Goal: Task Accomplishment & Management: Manage account settings

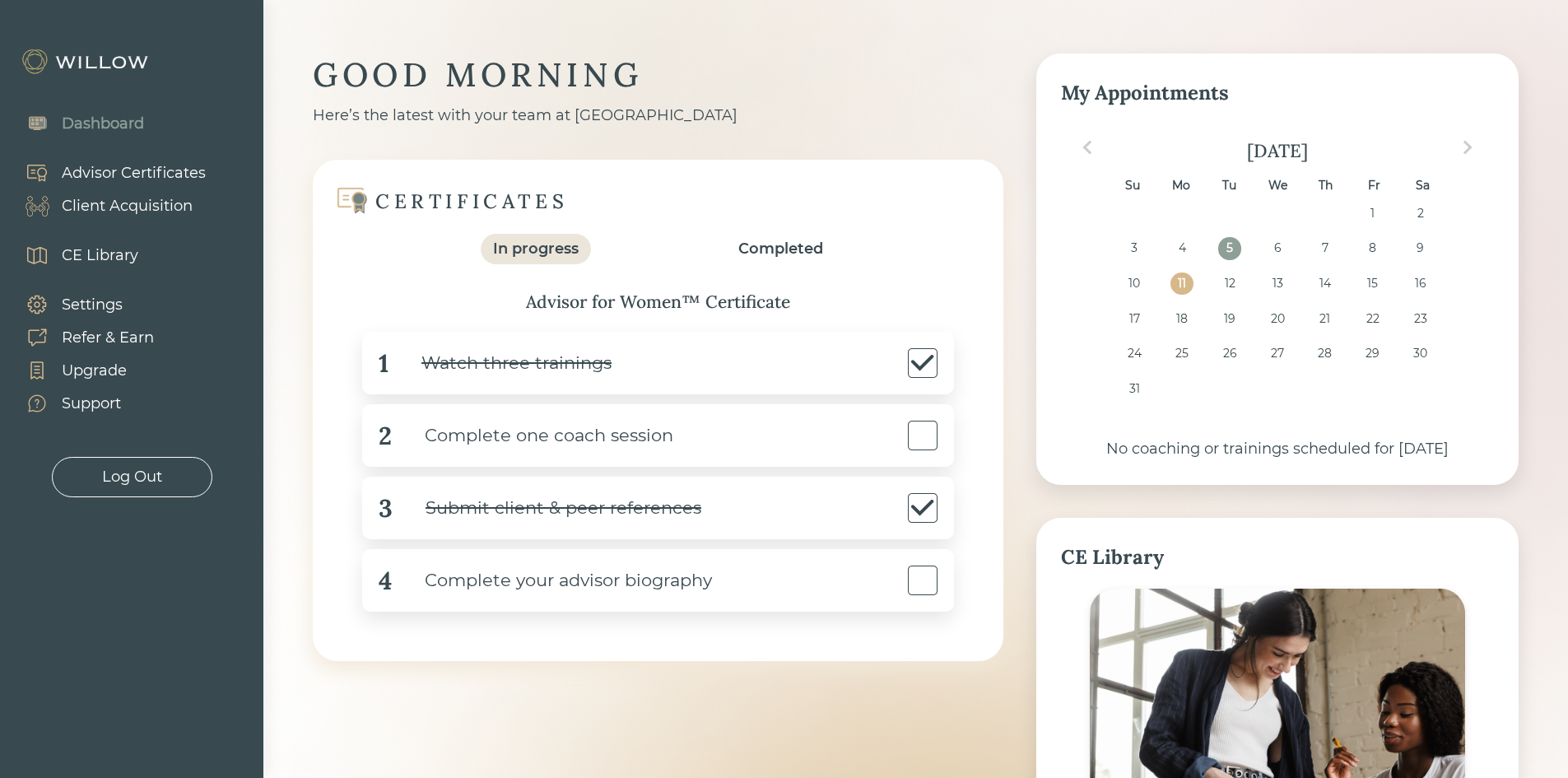
scroll to position [19, 0]
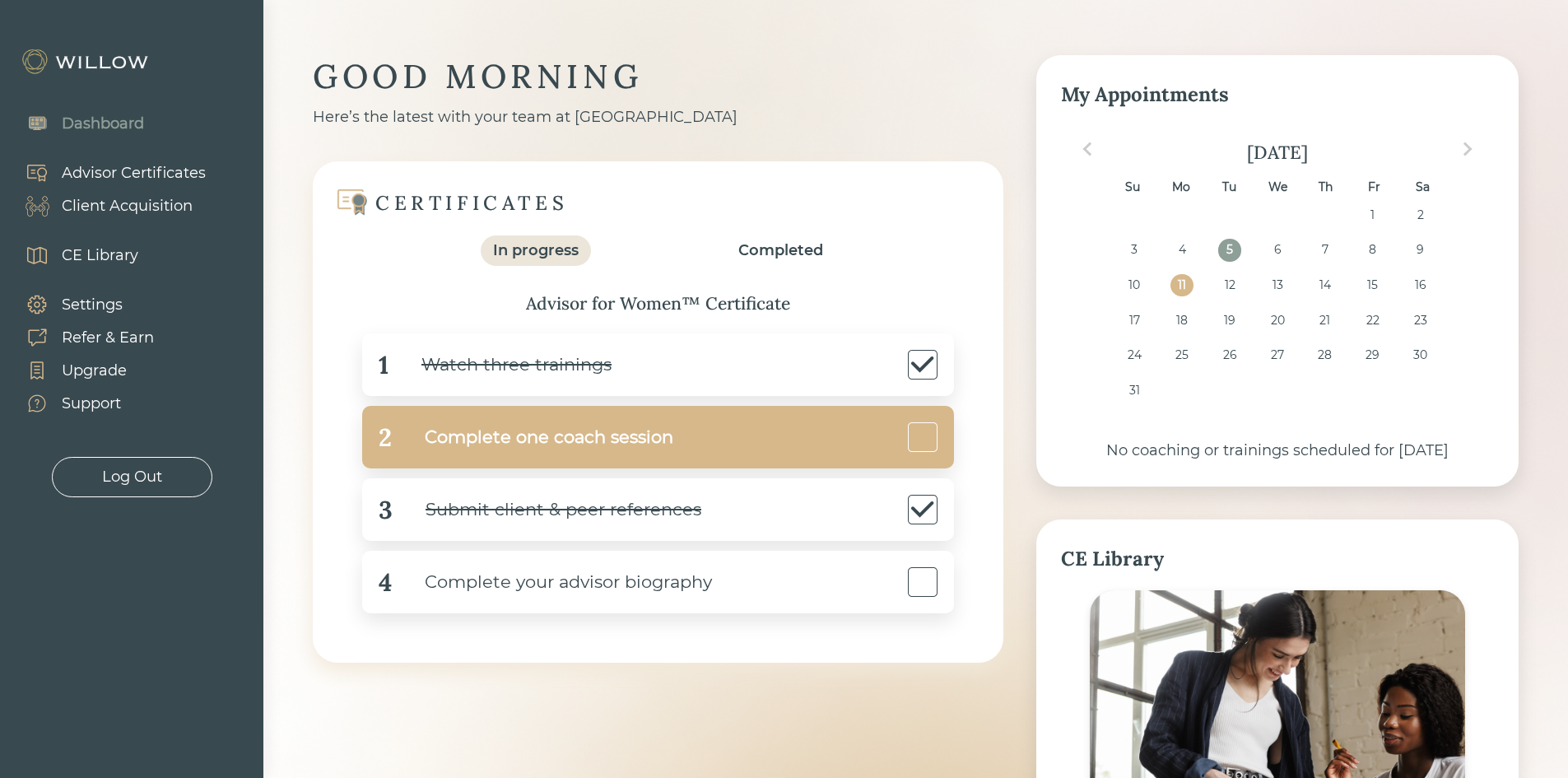
click at [492, 427] on div "Complete one coach session" at bounding box center [532, 437] width 282 height 37
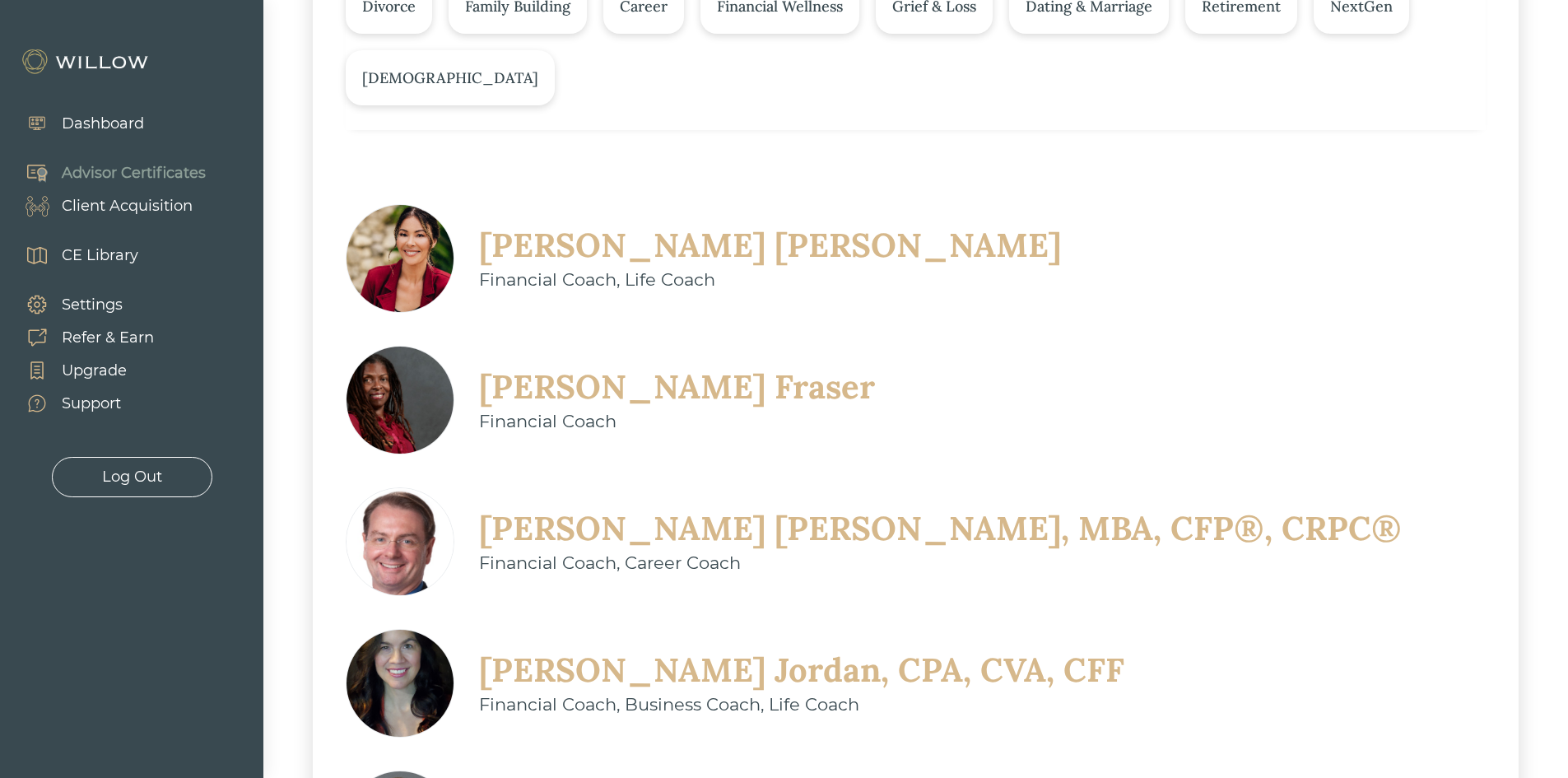
scroll to position [493, 0]
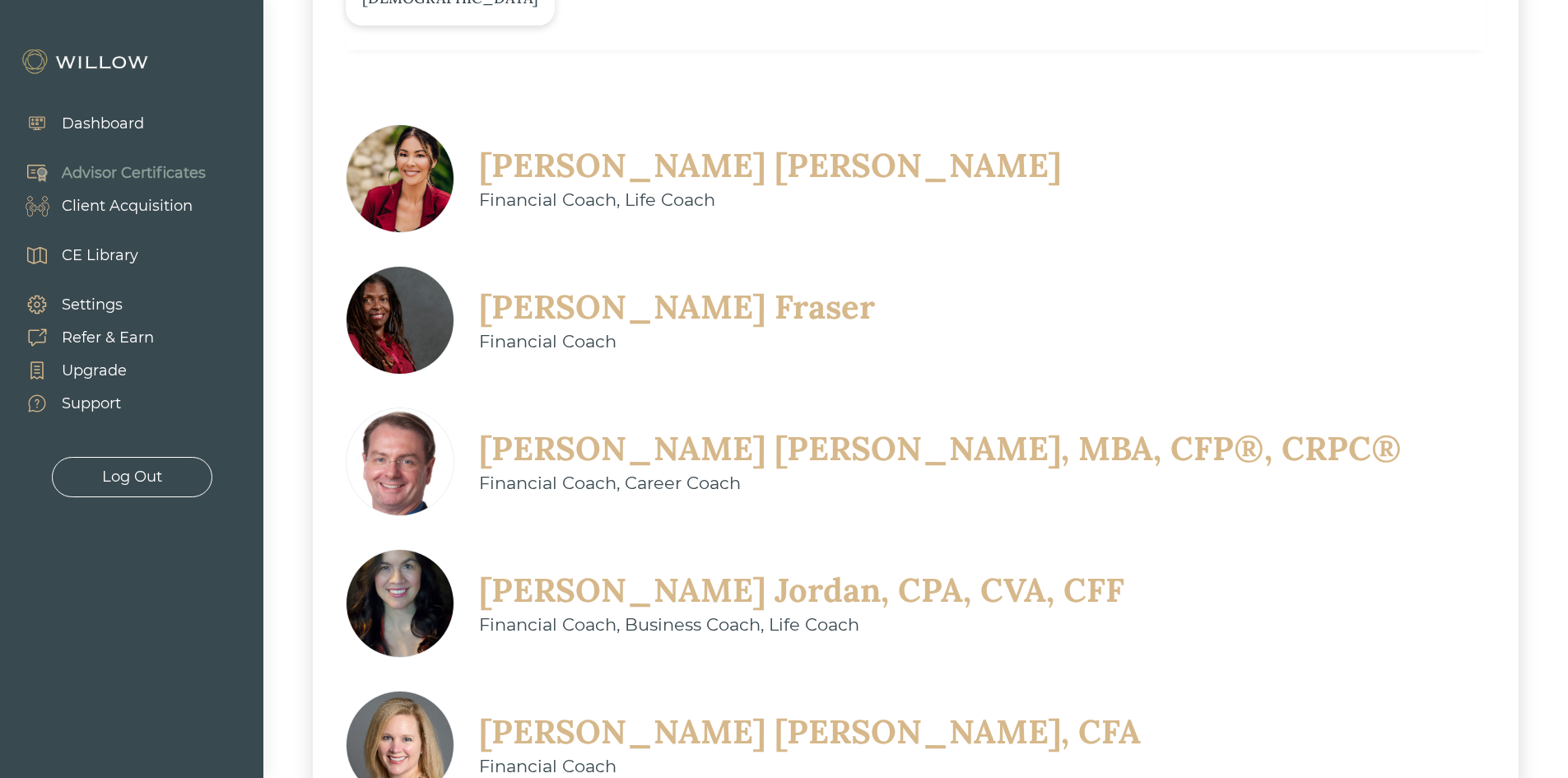
click at [90, 121] on div "Dashboard" at bounding box center [102, 123] width 83 height 22
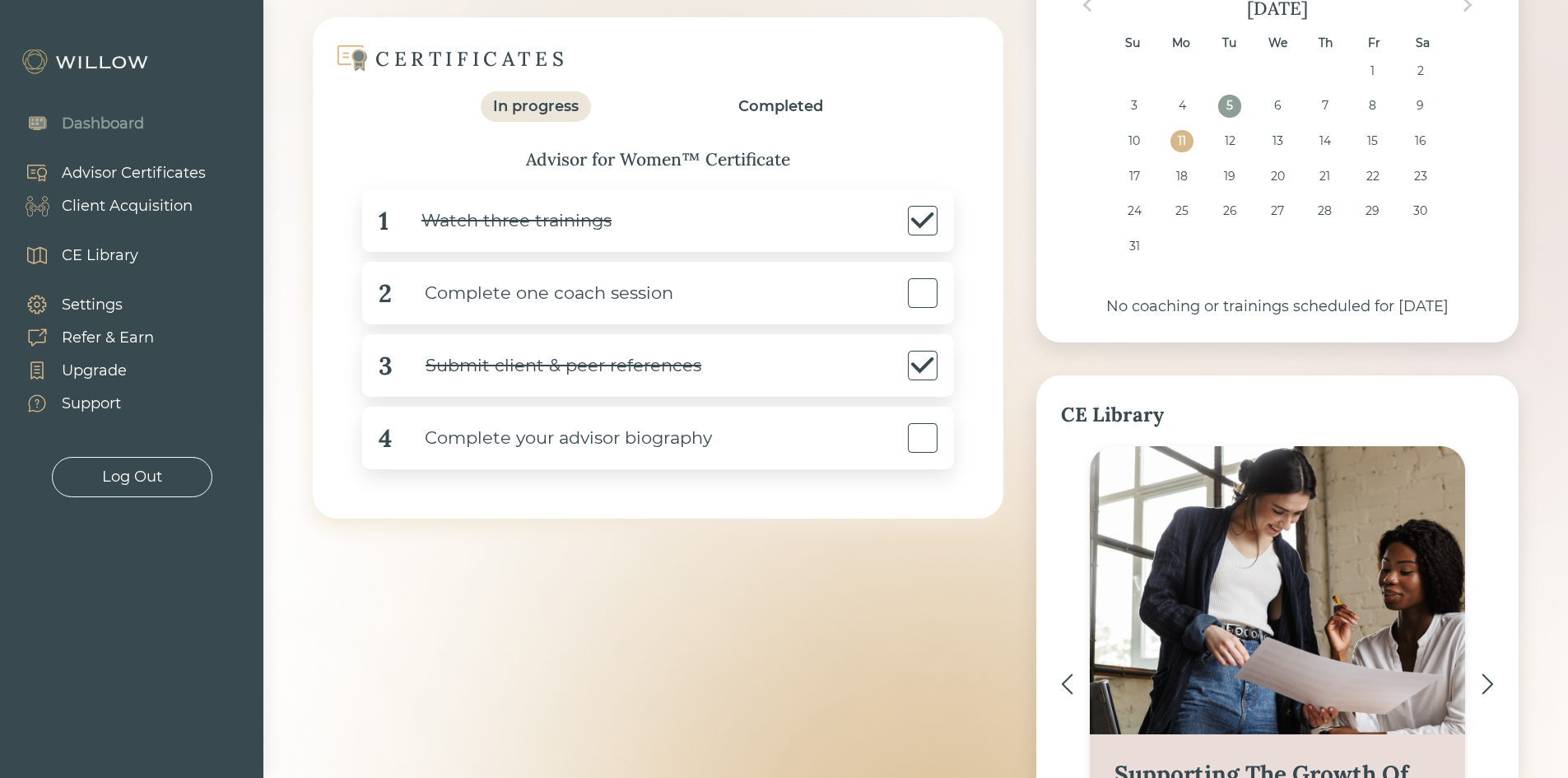
scroll to position [164, 0]
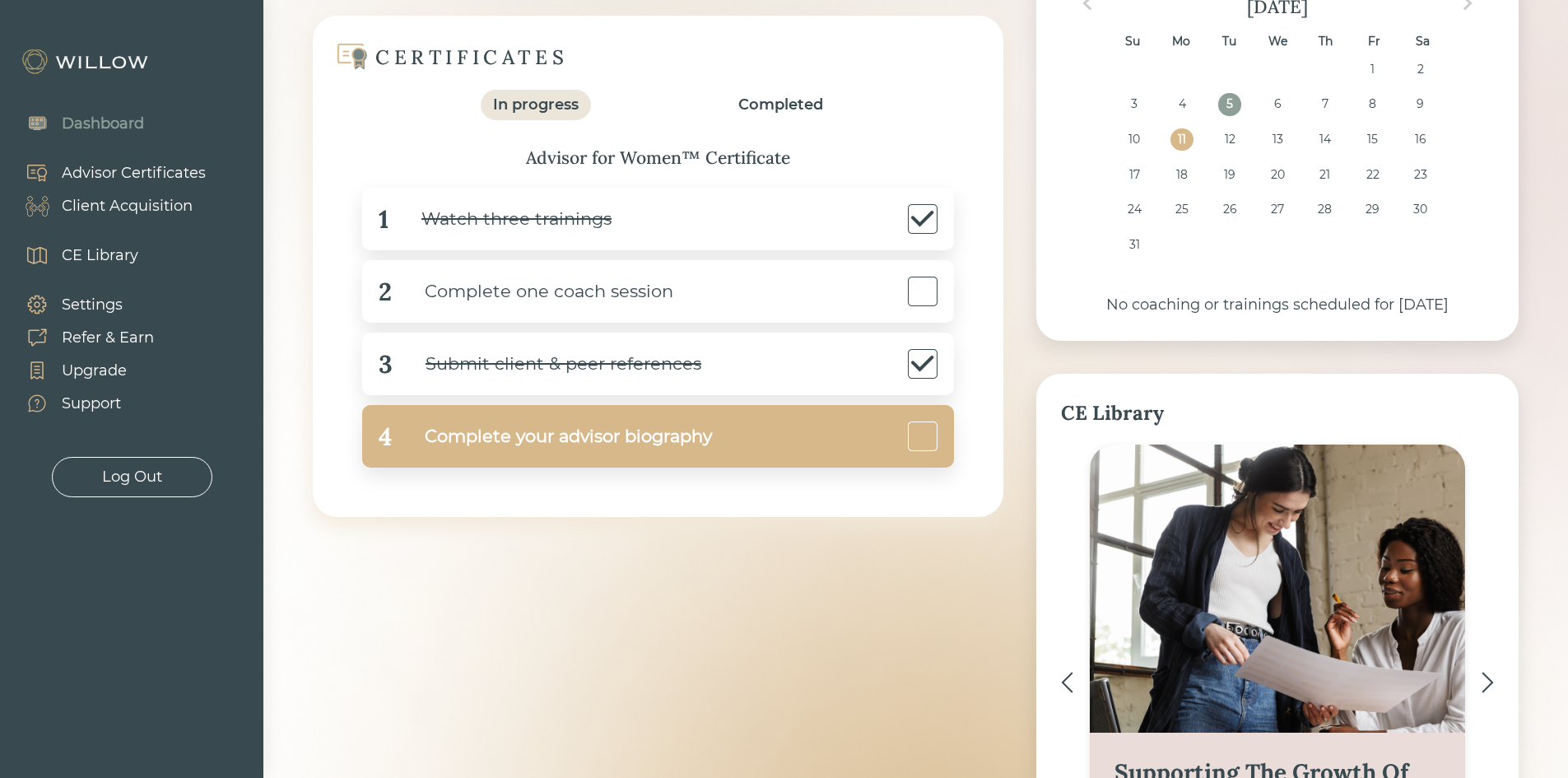
click at [608, 435] on div "Complete your advisor biography" at bounding box center [552, 436] width 320 height 37
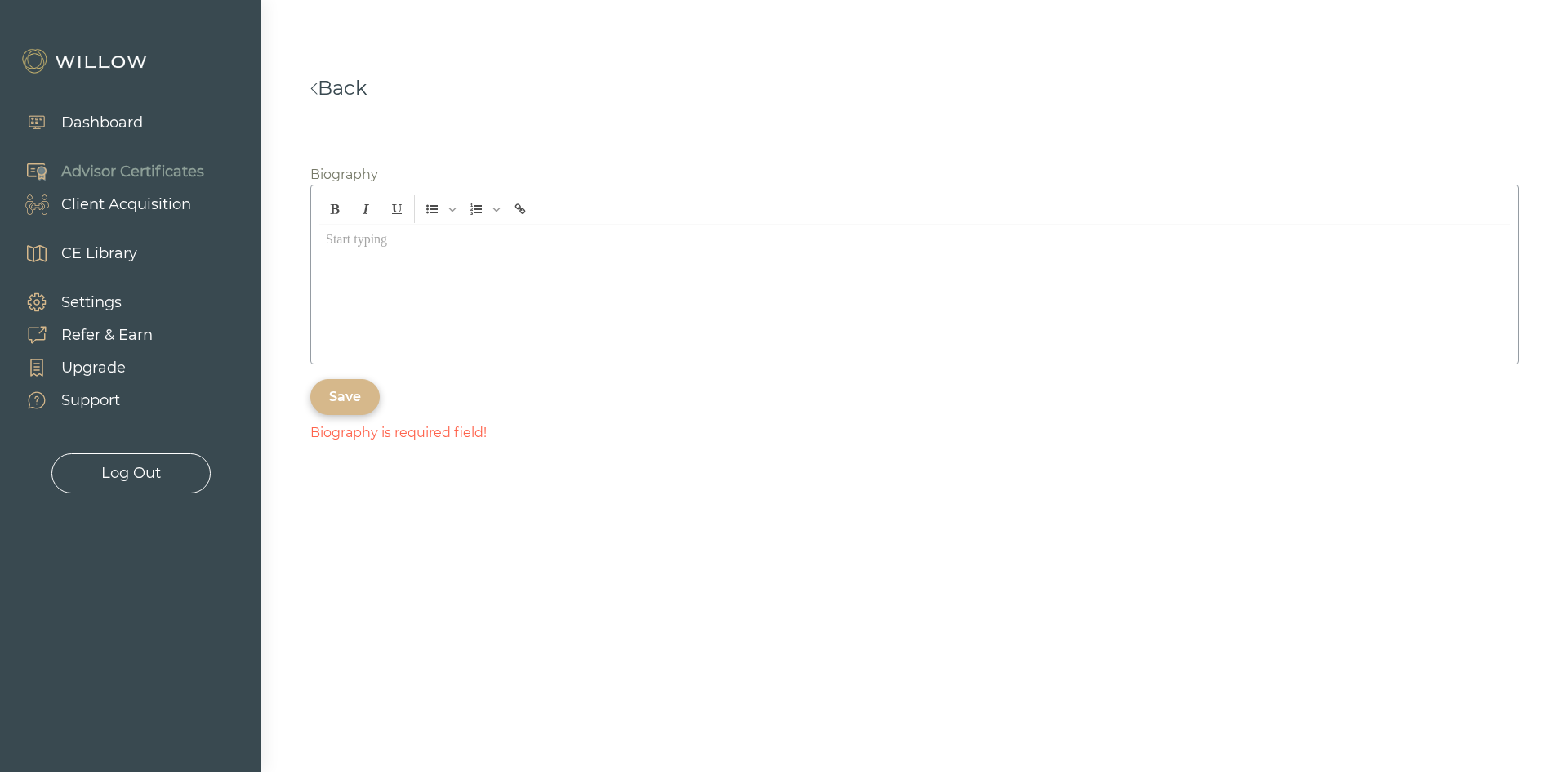
click at [423, 295] on div at bounding box center [915, 290] width 1190 height 130
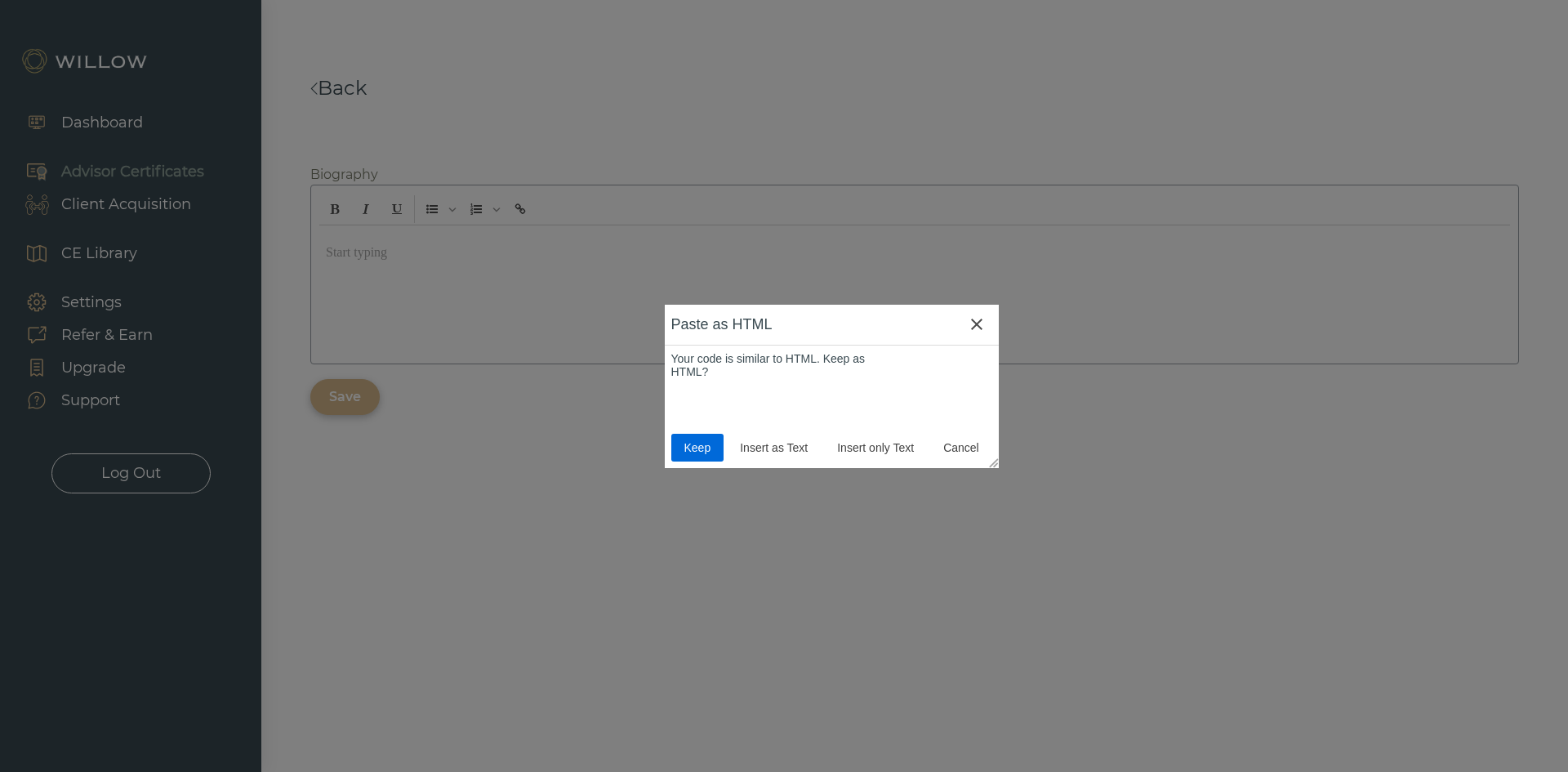
click at [709, 447] on span "Keep" at bounding box center [698, 447] width 40 height 13
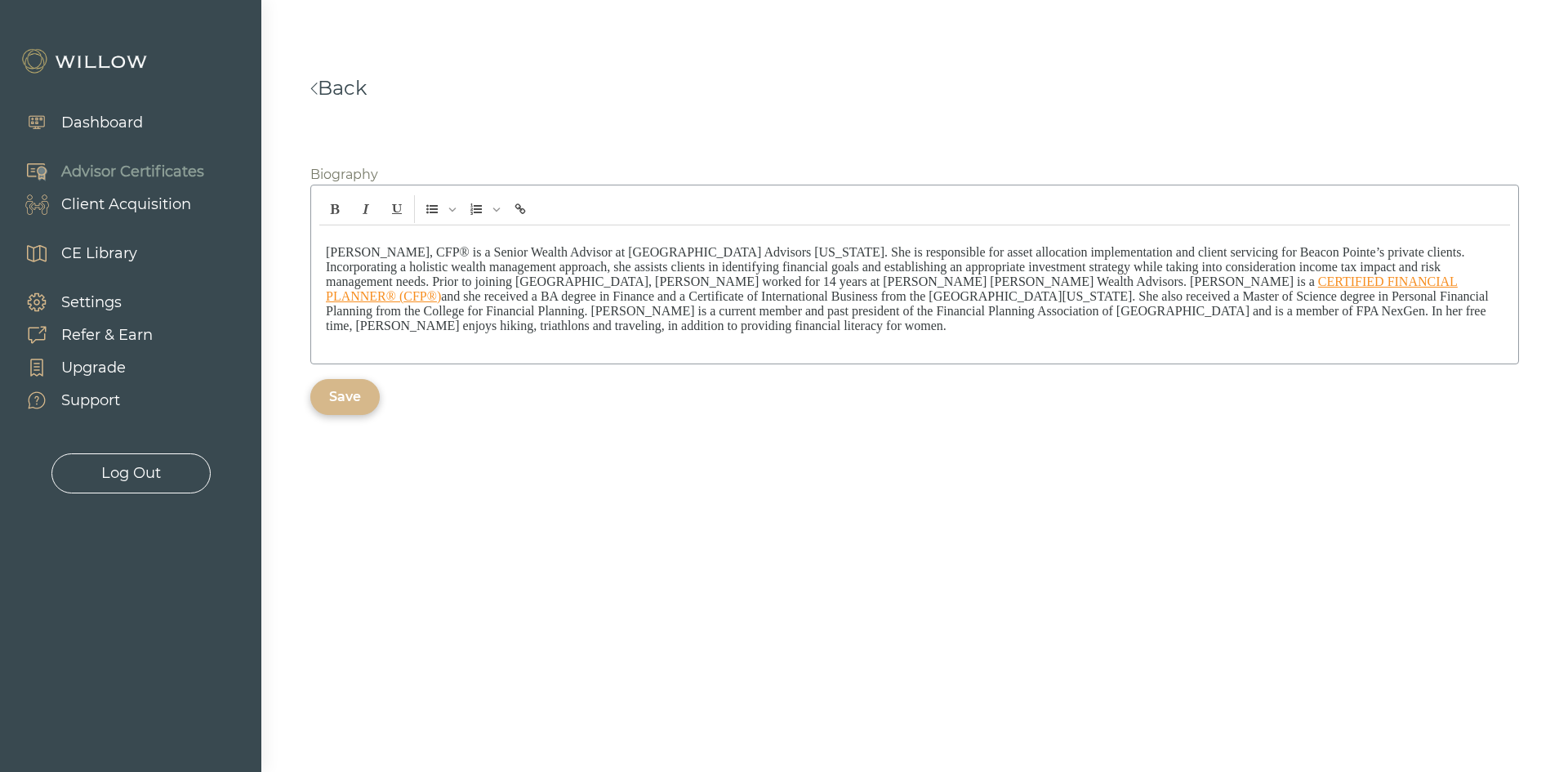
click at [1314, 283] on span at bounding box center [1315, 281] width 3 height 14
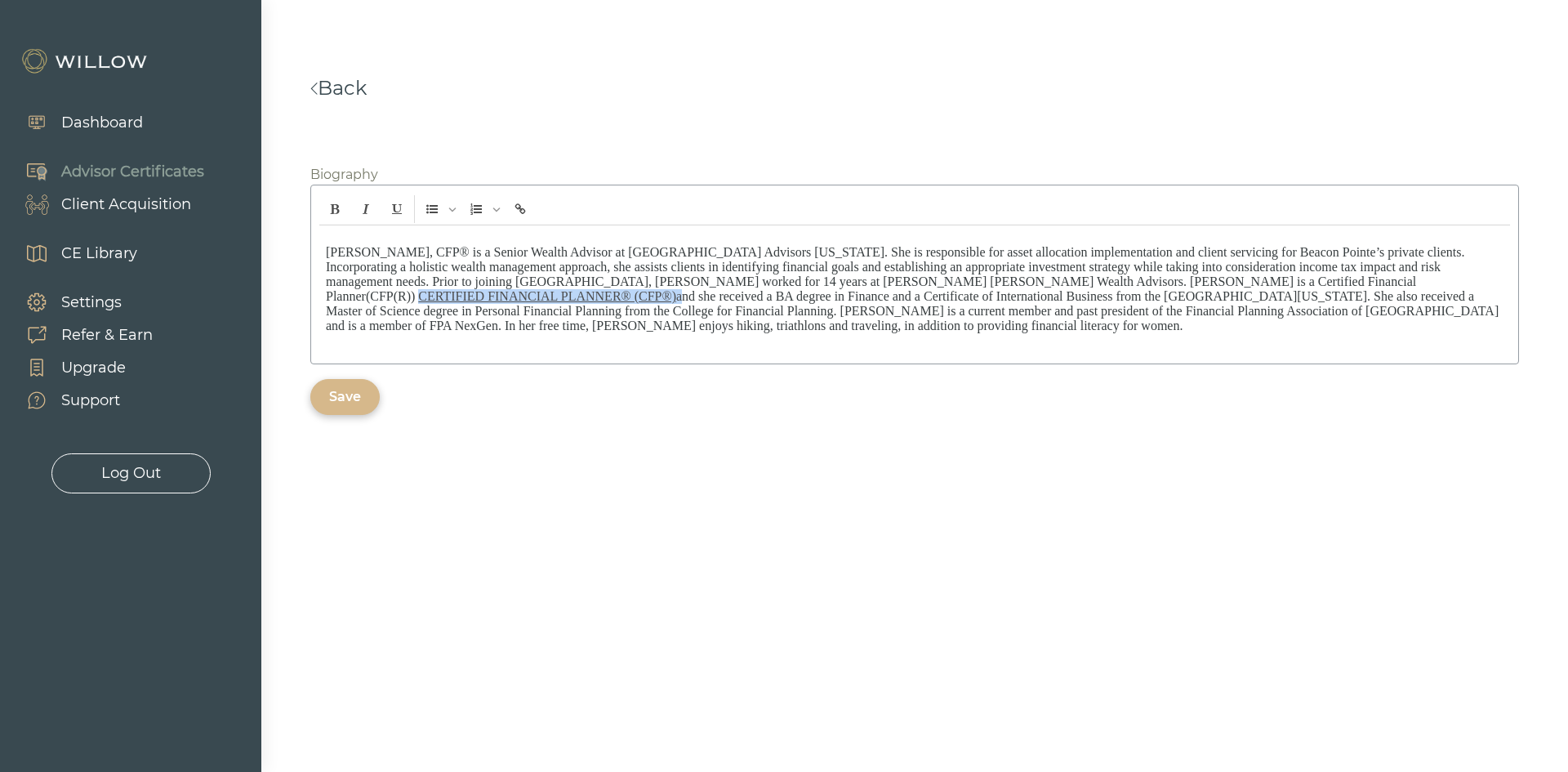
drag, startPoint x: 1286, startPoint y: 281, endPoint x: 1028, endPoint y: 282, distance: 258.0
click at [1028, 282] on p "[PERSON_NAME], CFP® is a Senior Wealth Advisor at [GEOGRAPHIC_DATA] Advisors [U…" at bounding box center [914, 288] width 1177 height 88
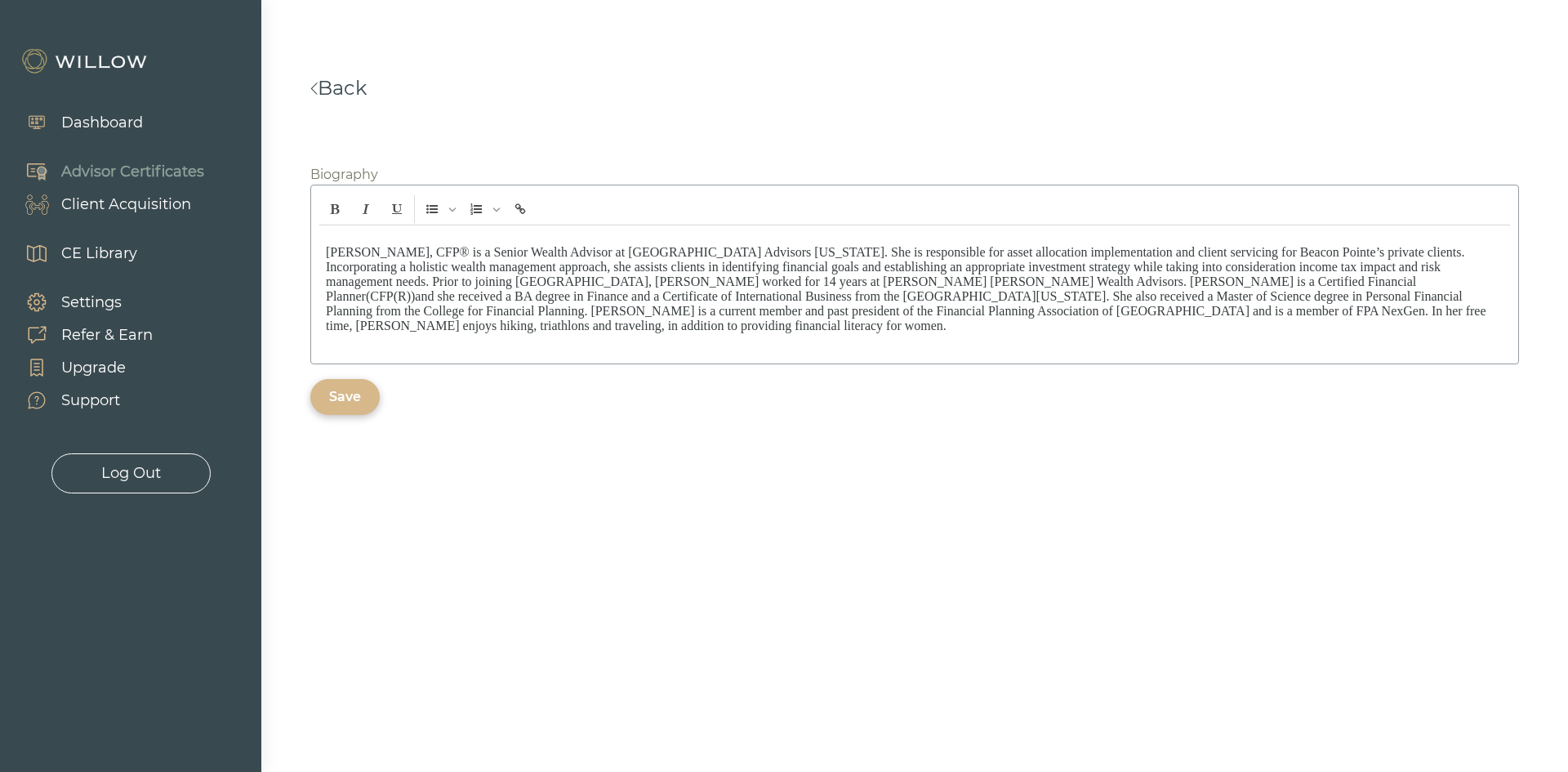
click at [972, 281] on span "[PERSON_NAME], CFP® is a Senior Wealth Advisor at [GEOGRAPHIC_DATA] Advisors [U…" at bounding box center [895, 273] width 1139 height 58
drag, startPoint x: 832, startPoint y: 470, endPoint x: 822, endPoint y: 468, distance: 10.2
click at [831, 471] on div at bounding box center [784, 386] width 1568 height 772
click at [342, 380] on div "Save" at bounding box center [344, 397] width 69 height 36
click at [889, 309] on span "and she received a BA degree in Finance and a Certificate of International Busi…" at bounding box center [913, 311] width 1175 height 43
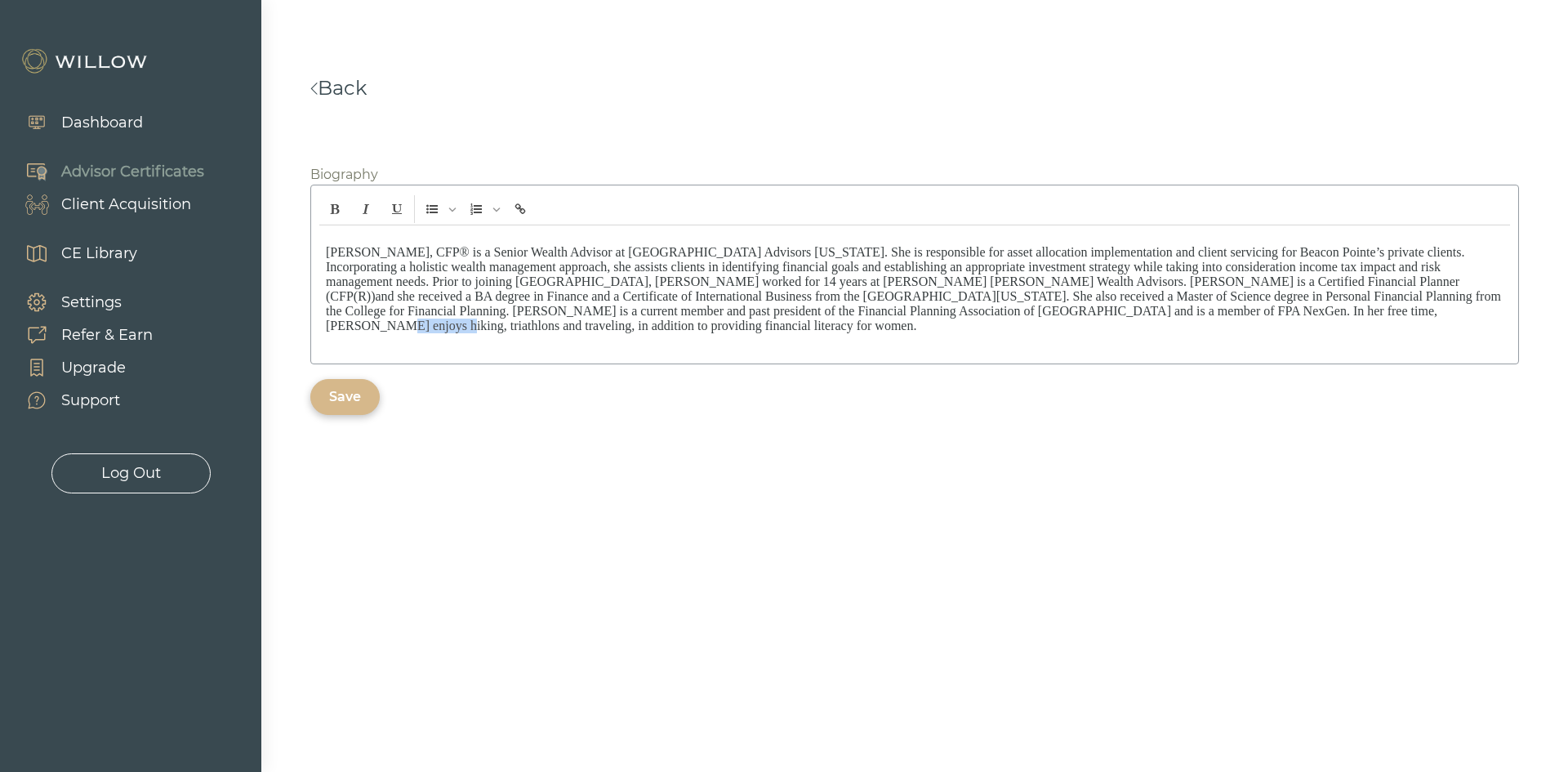
click at [889, 308] on span "and she received a BA degree in Finance and a Certificate of International Busi…" at bounding box center [913, 311] width 1175 height 43
click at [1042, 340] on div "[PERSON_NAME], CFP® is a Senior Wealth Advisor at [GEOGRAPHIC_DATA] Advisors [U…" at bounding box center [915, 290] width 1190 height 130
click at [352, 392] on div "Save" at bounding box center [344, 397] width 32 height 20
click at [97, 129] on div "Dashboard" at bounding box center [102, 122] width 82 height 22
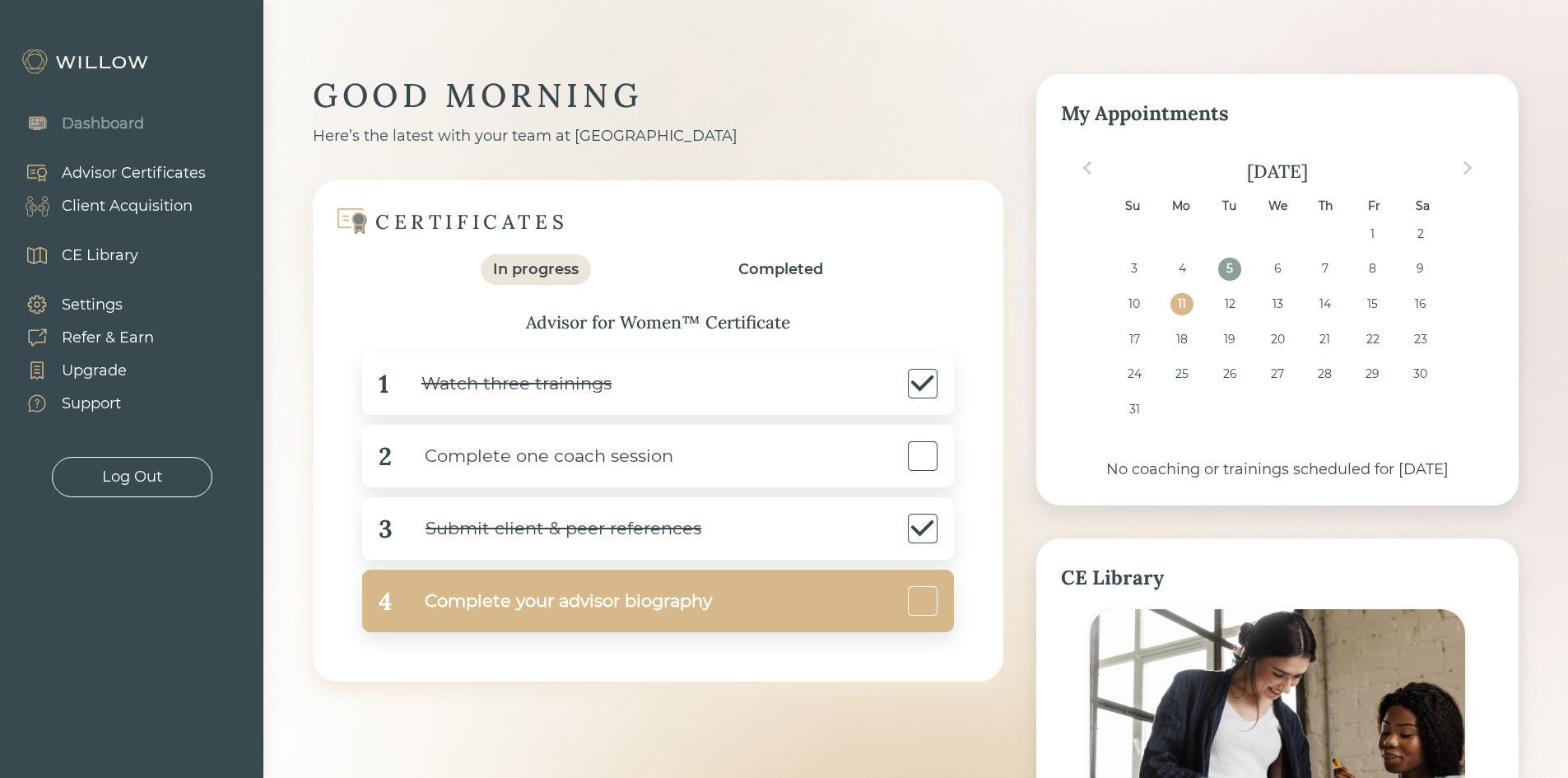
click at [551, 594] on div "Complete your advisor biography" at bounding box center [552, 601] width 320 height 37
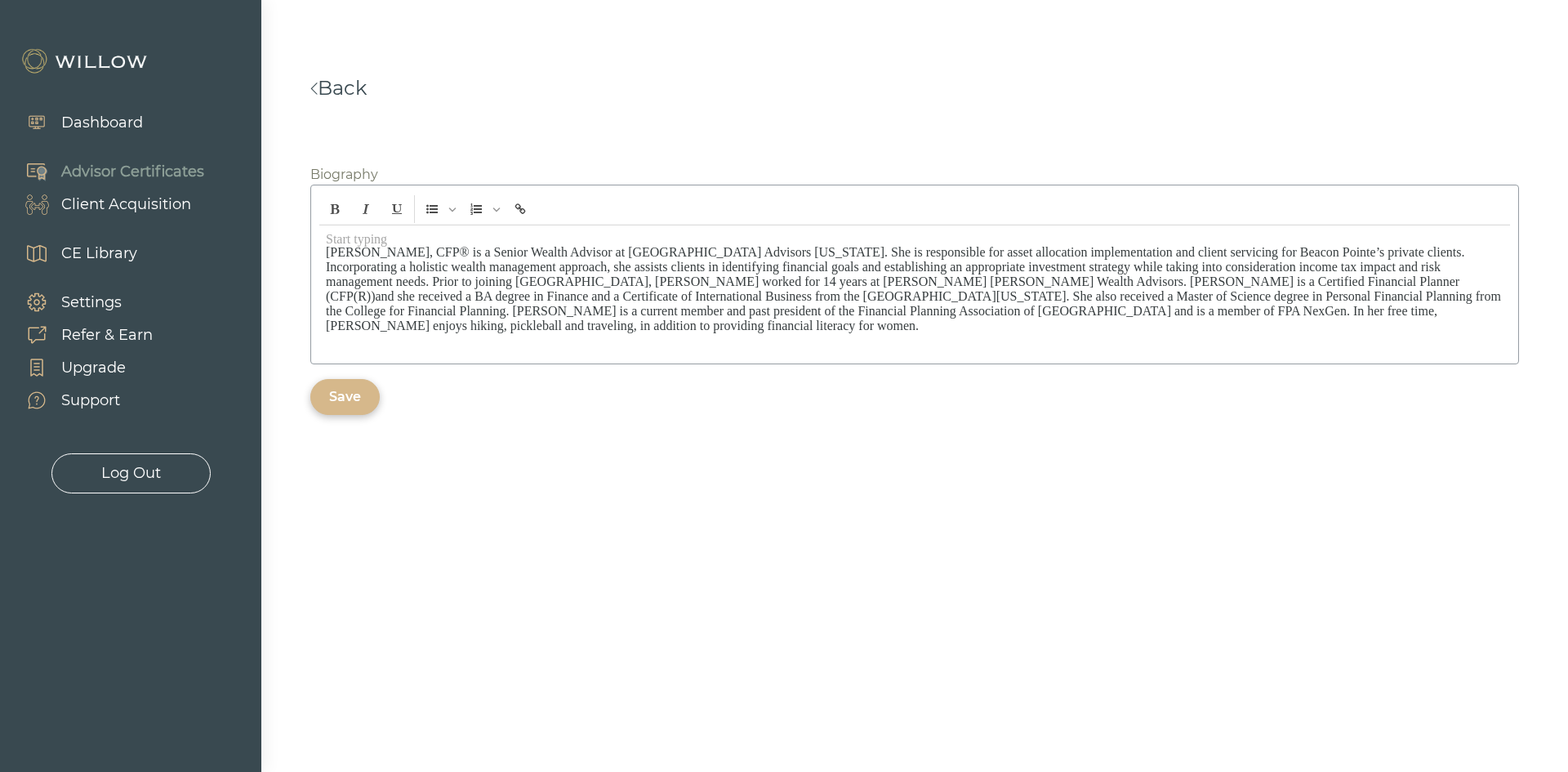
click at [338, 396] on div "Save" at bounding box center [344, 397] width 32 height 20
click at [347, 84] on link "Back" at bounding box center [337, 88] width 56 height 24
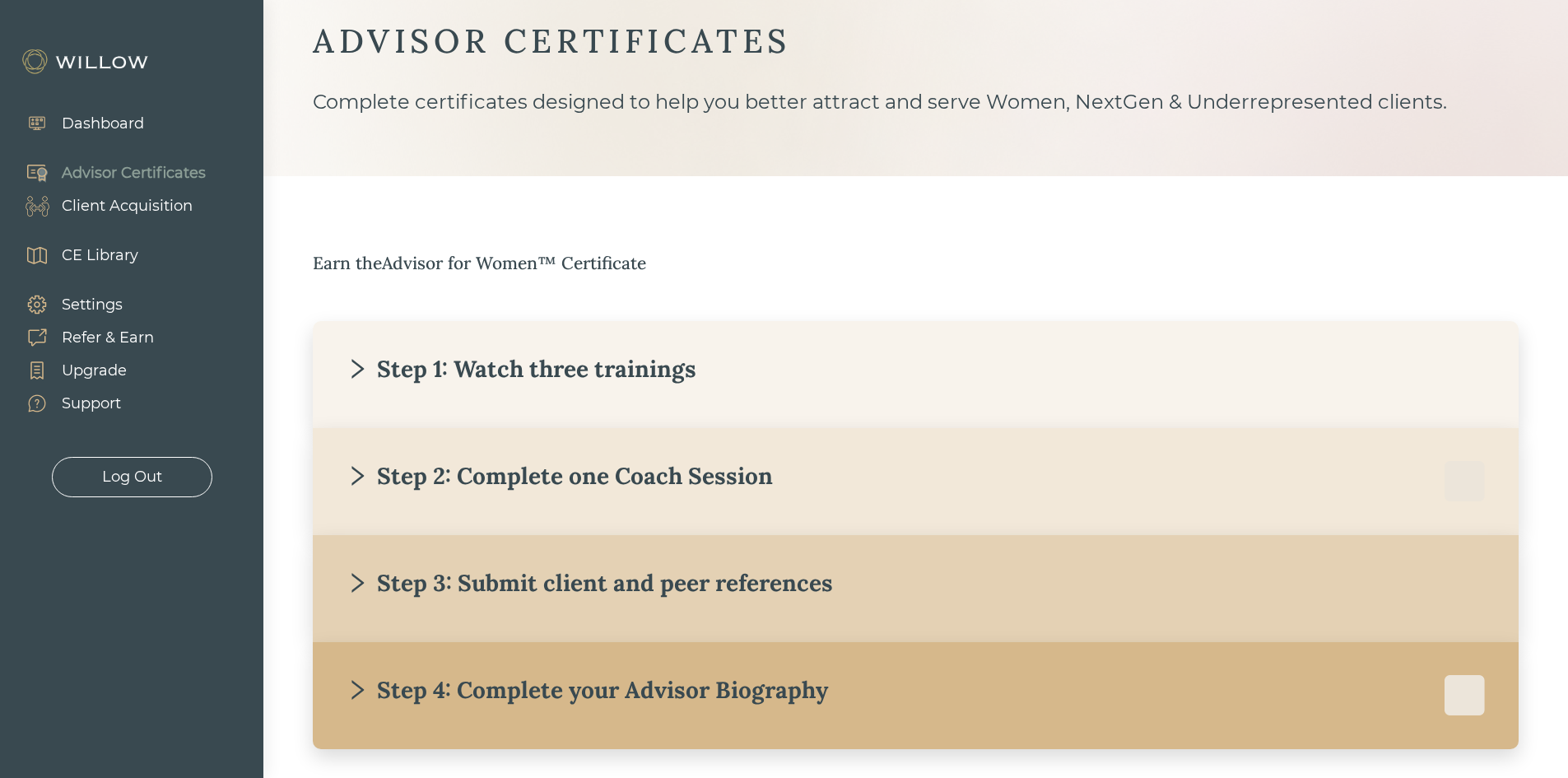
scroll to position [124, 0]
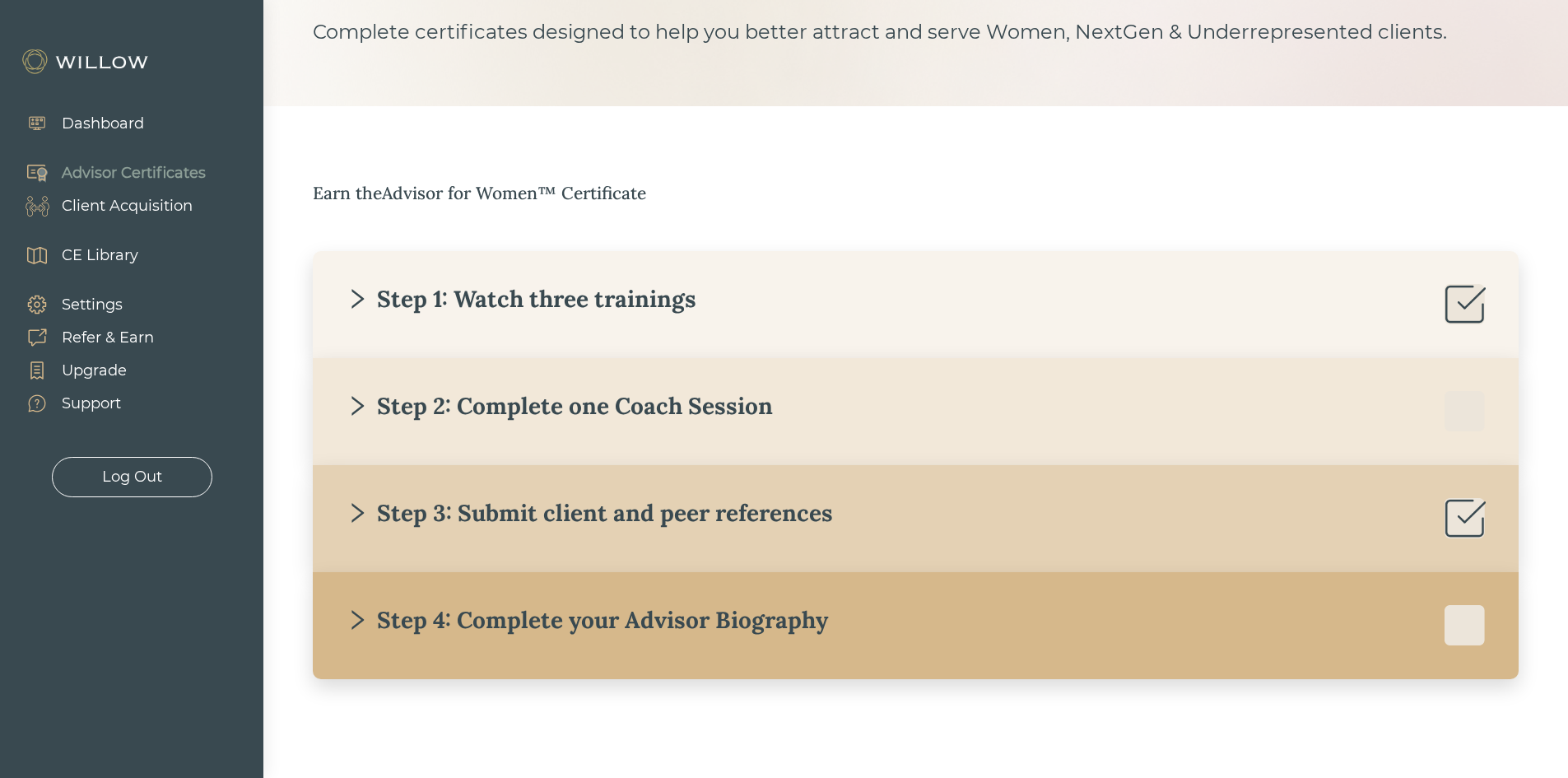
click at [363, 618] on icon "right" at bounding box center [357, 620] width 12 height 20
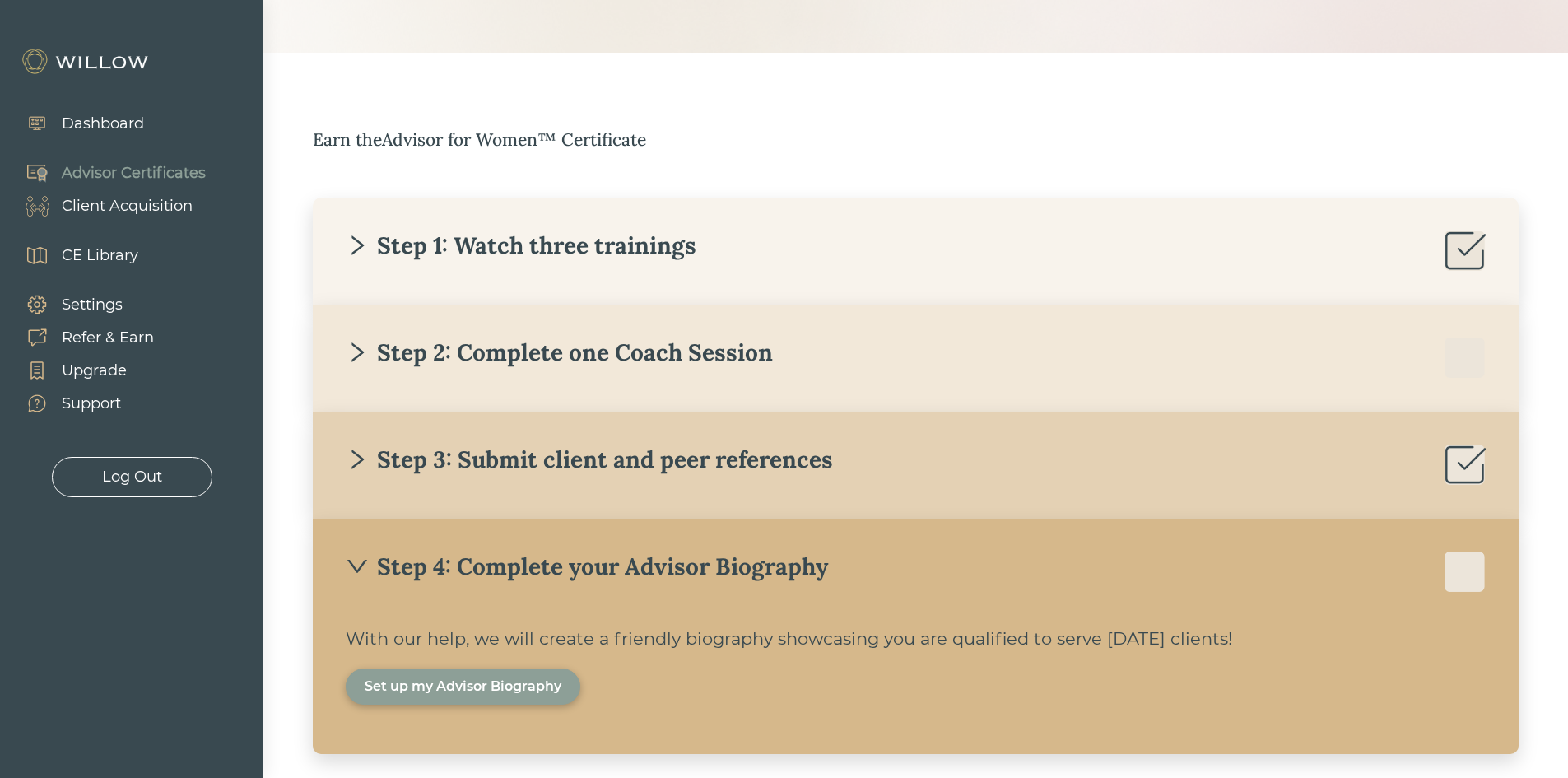
scroll to position [253, 0]
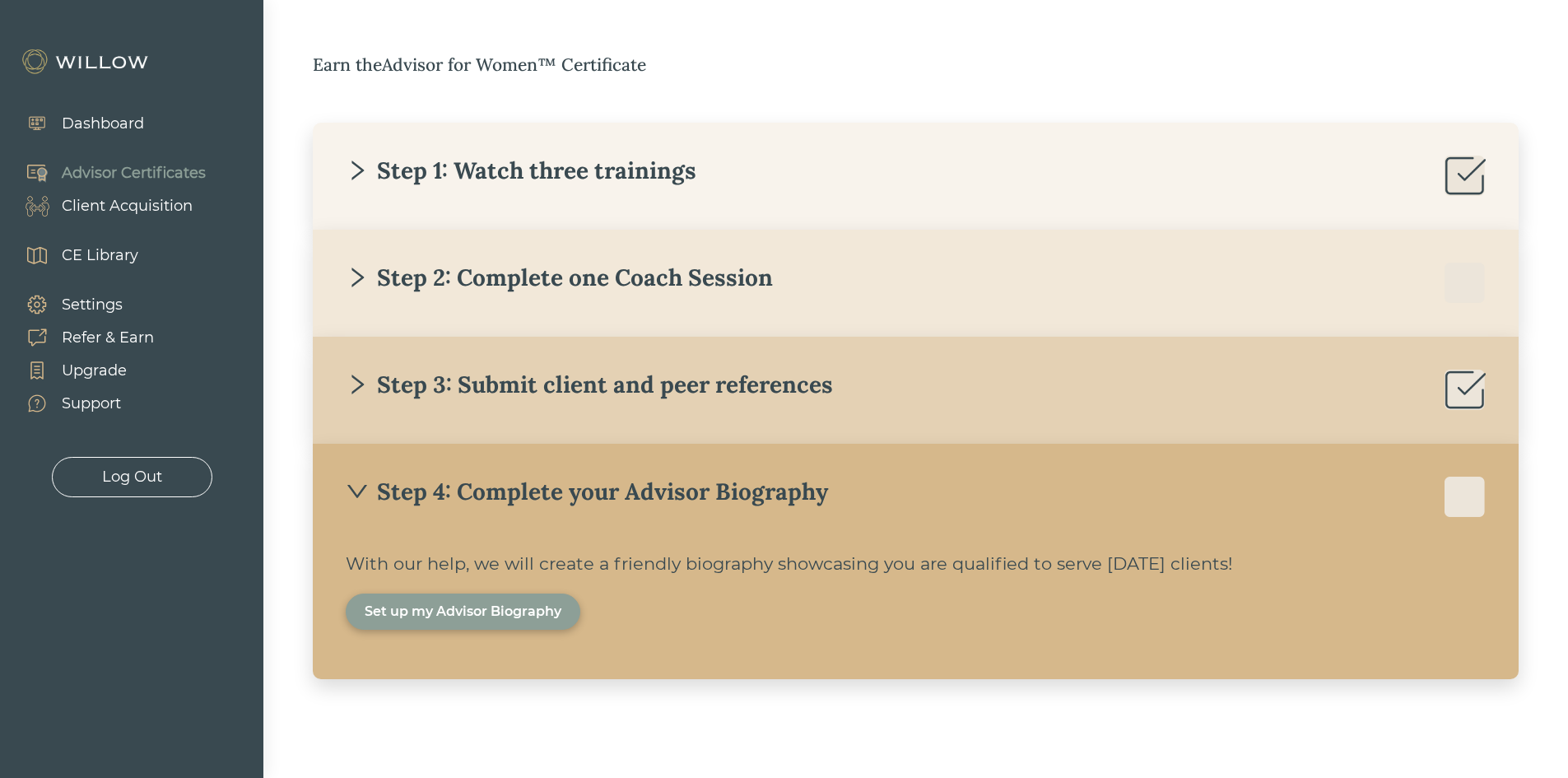
click at [391, 604] on div "Set up my Advisor Biography" at bounding box center [464, 612] width 197 height 20
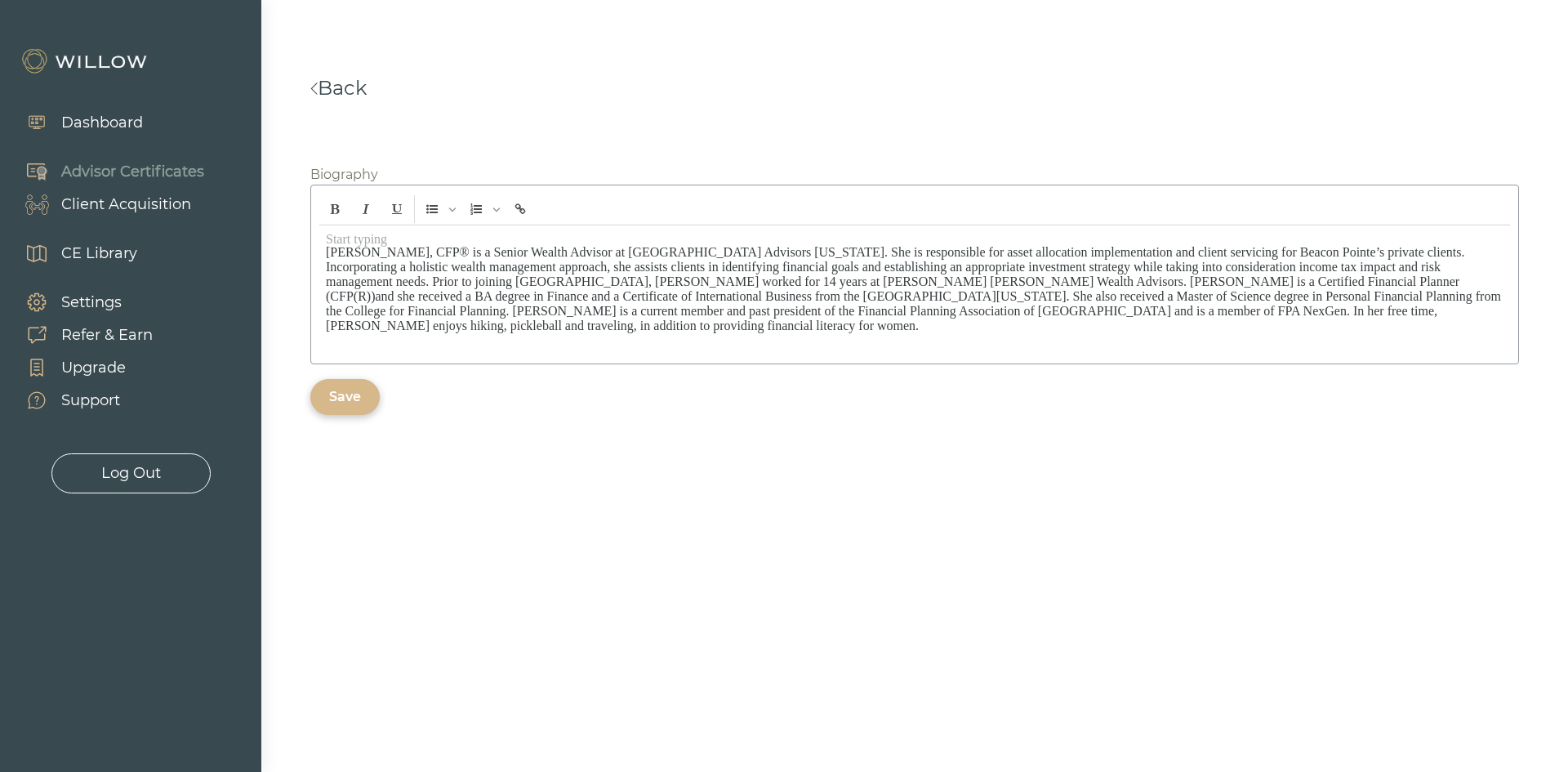
click at [100, 117] on div "Dashboard" at bounding box center [102, 122] width 82 height 22
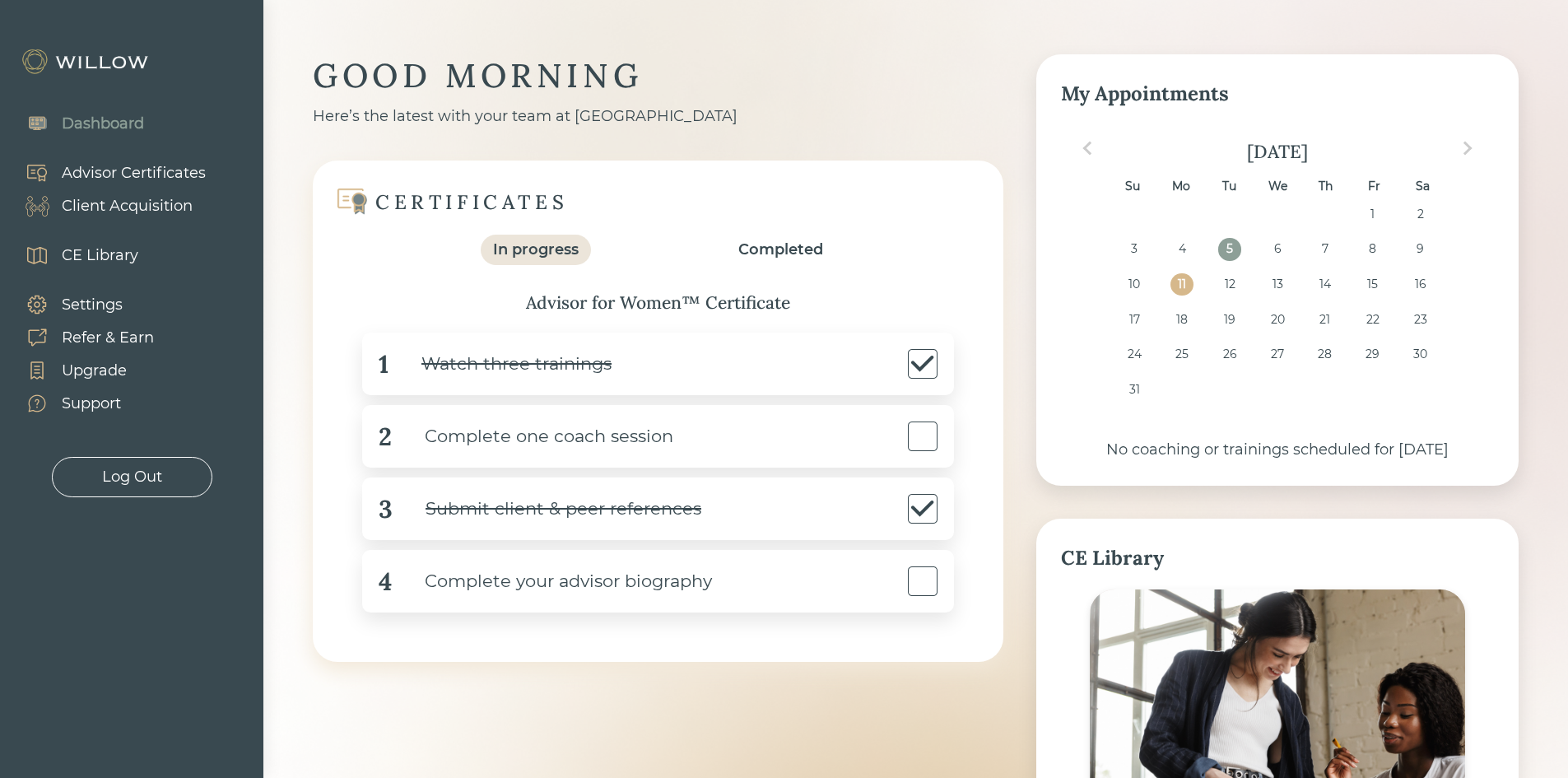
scroll to position [19, 0]
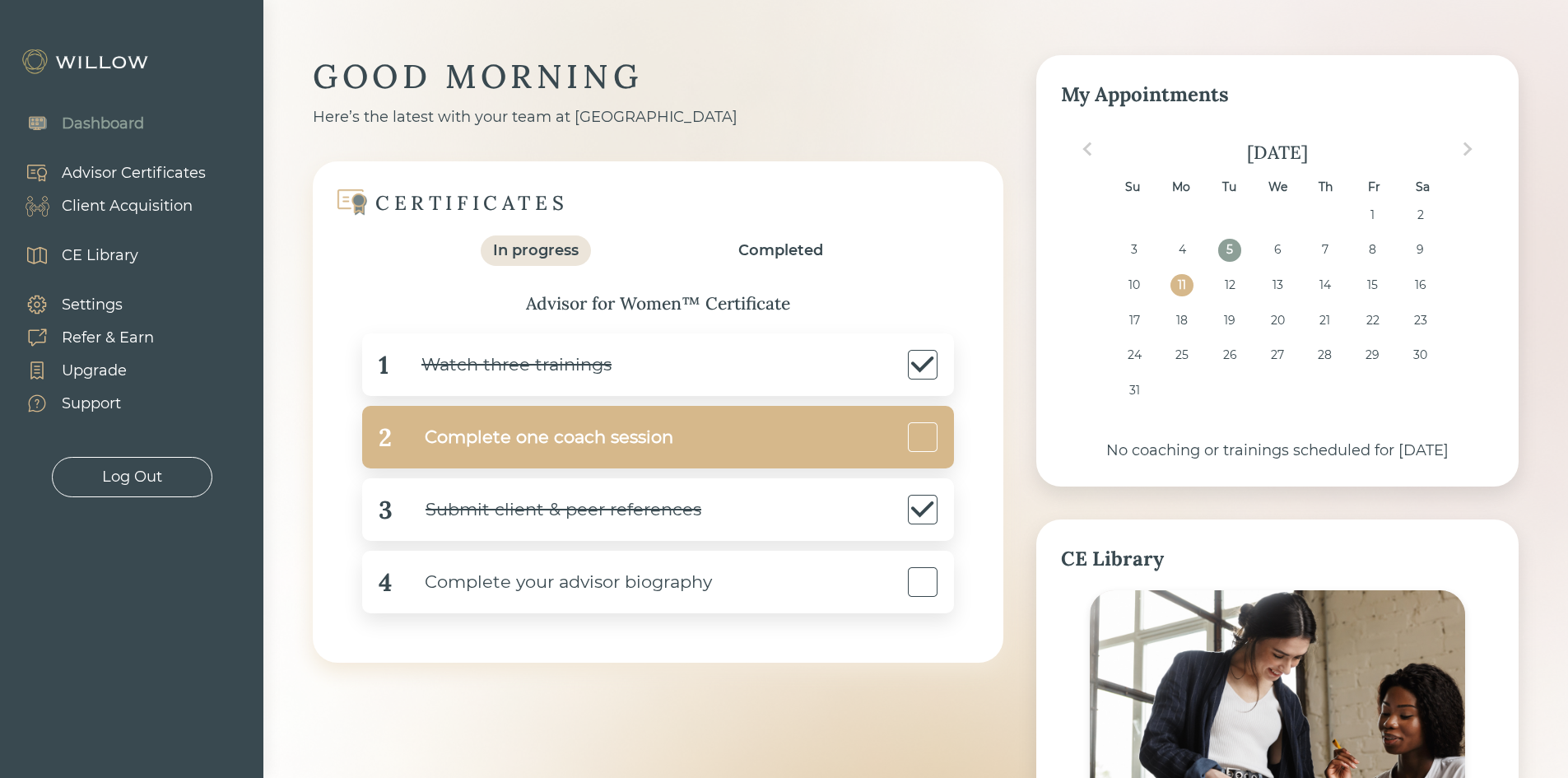
click at [520, 440] on div "Complete one coach session" at bounding box center [532, 437] width 282 height 37
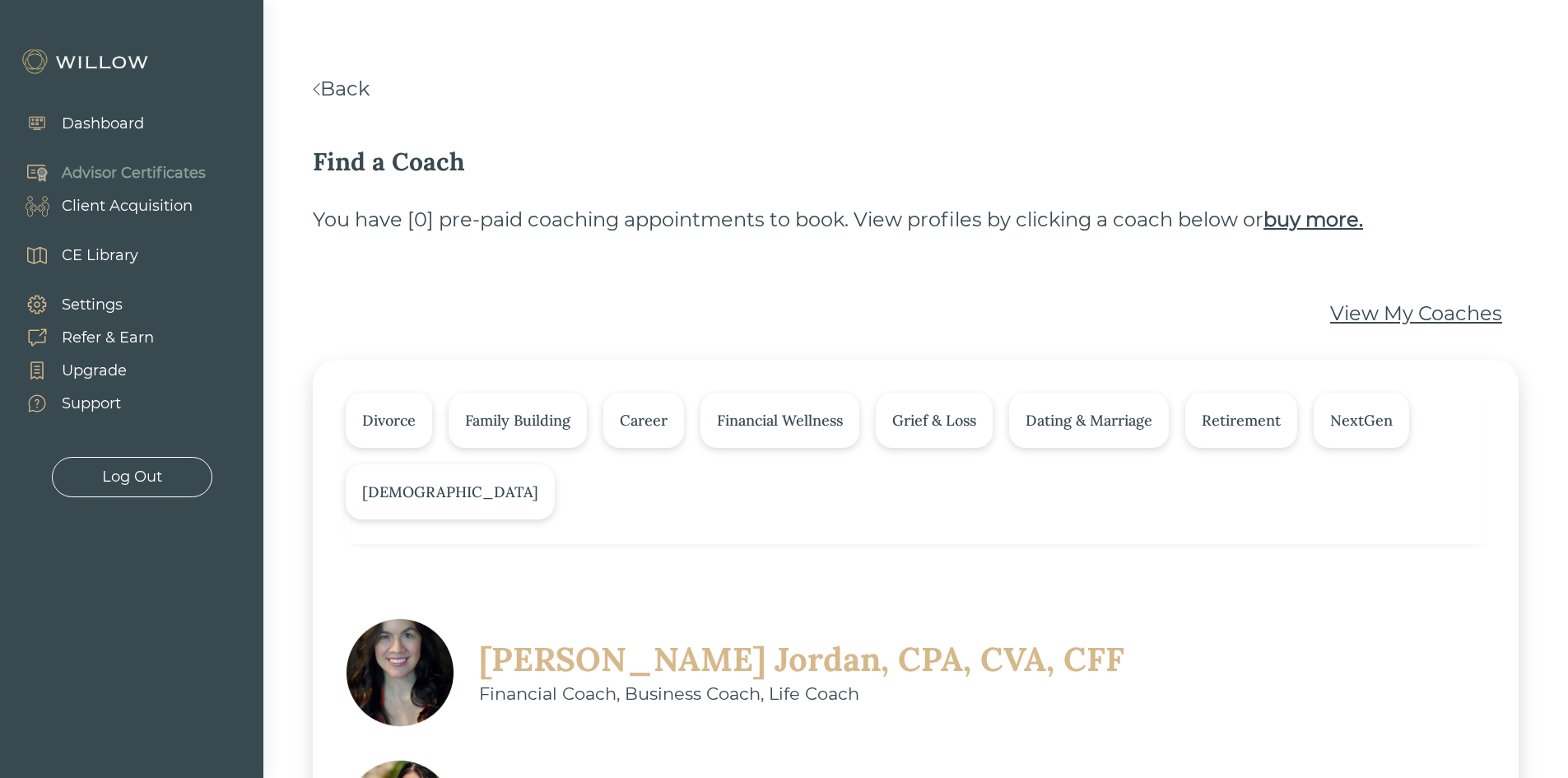
click at [101, 124] on div "Dashboard" at bounding box center [102, 123] width 83 height 22
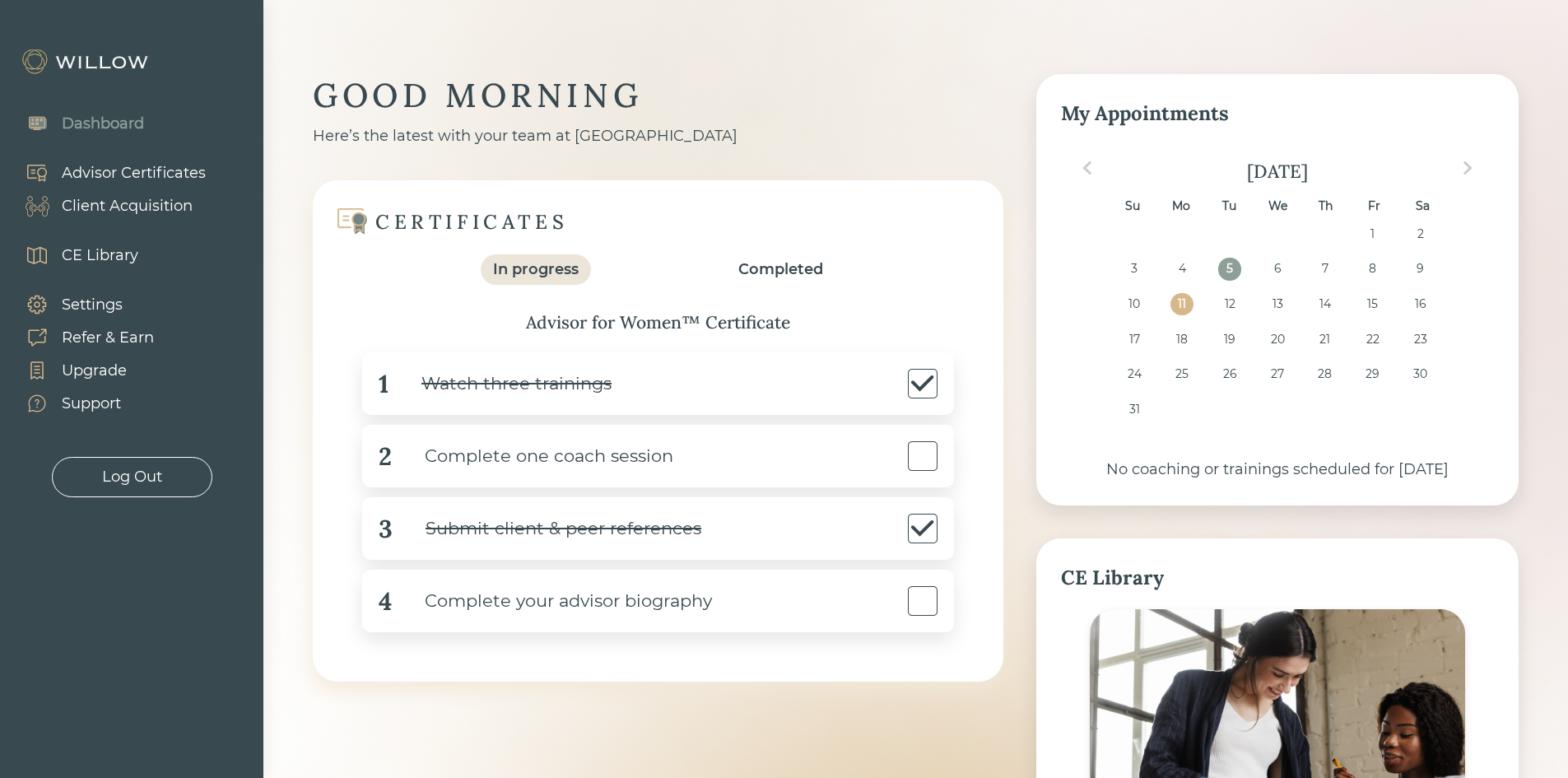
click at [806, 269] on div "Completed" at bounding box center [780, 270] width 85 height 22
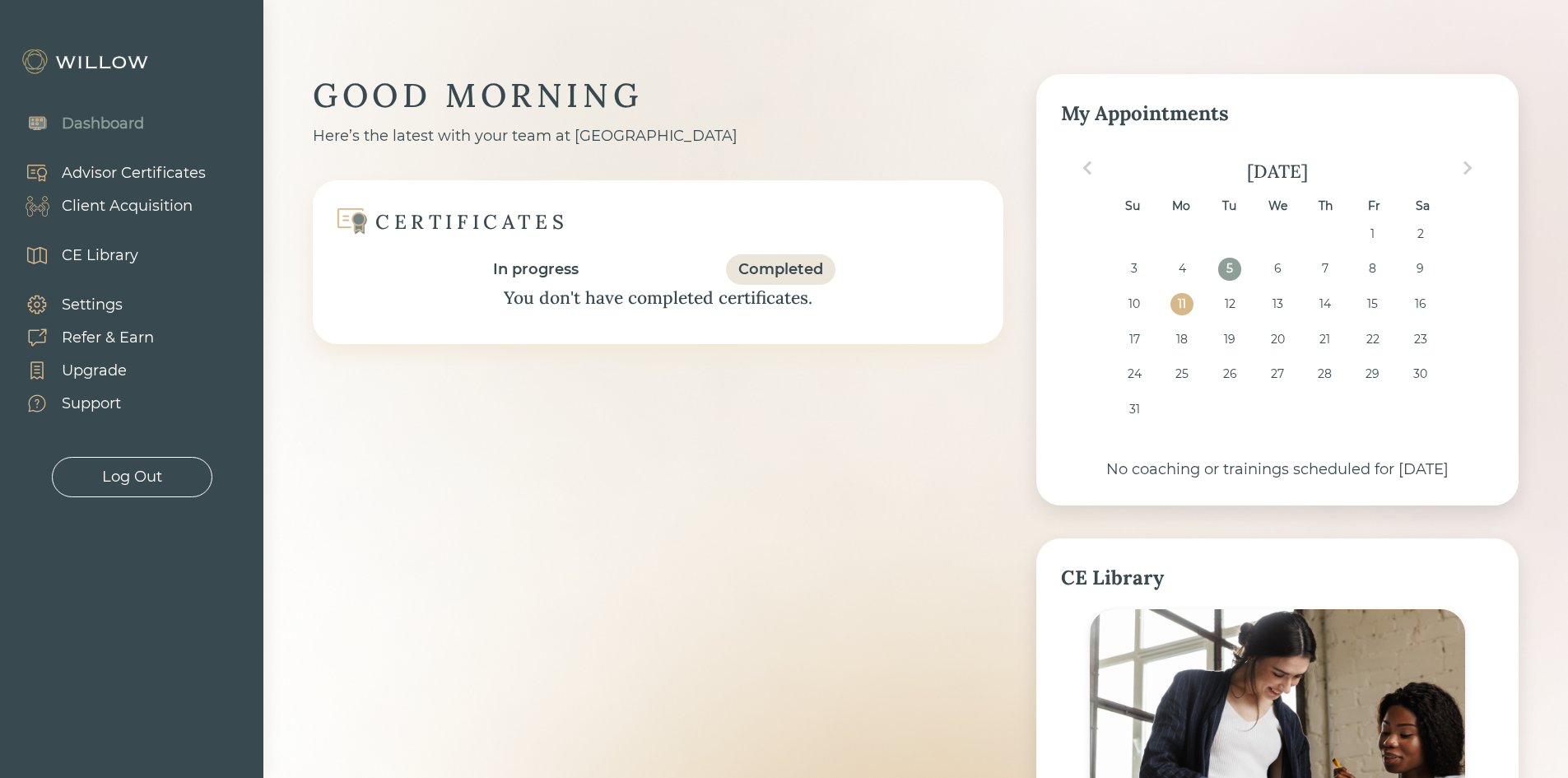
click at [549, 269] on div "In progress" at bounding box center [536, 270] width 86 height 22
